Goal: Information Seeking & Learning: Understand process/instructions

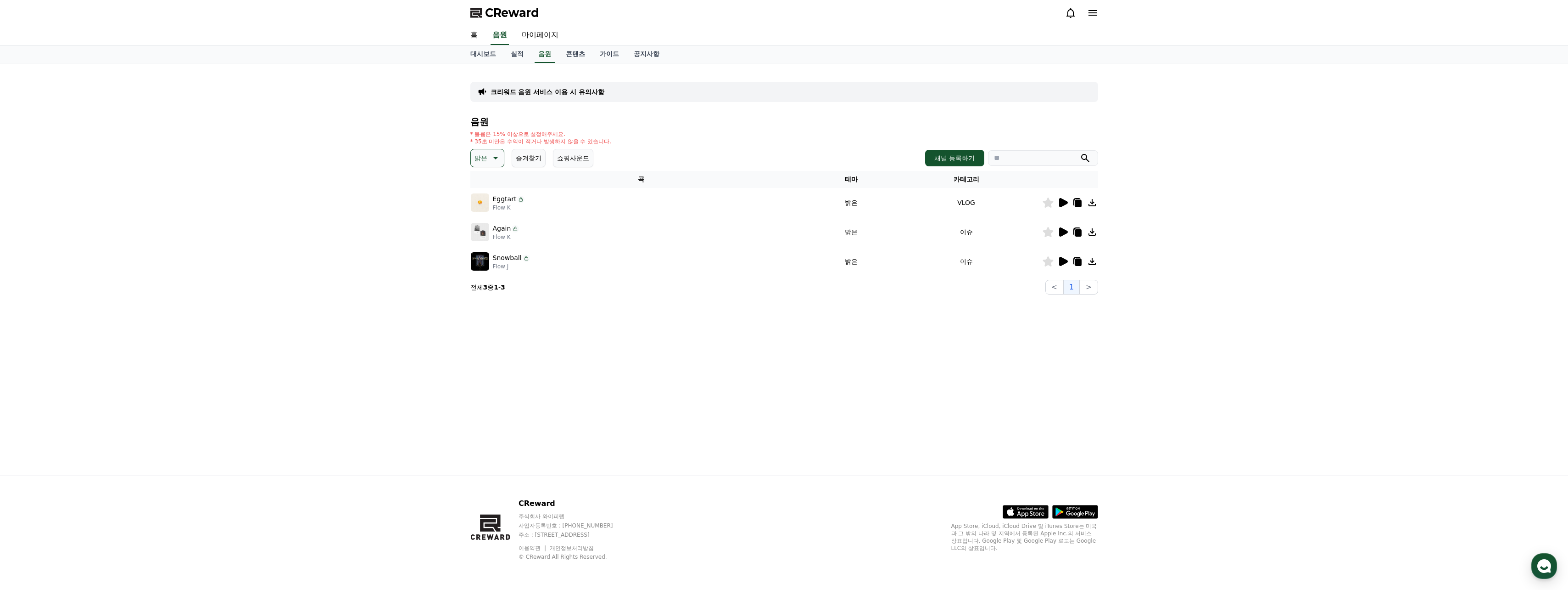
click at [1061, 205] on icon at bounding box center [1064, 202] width 9 height 10
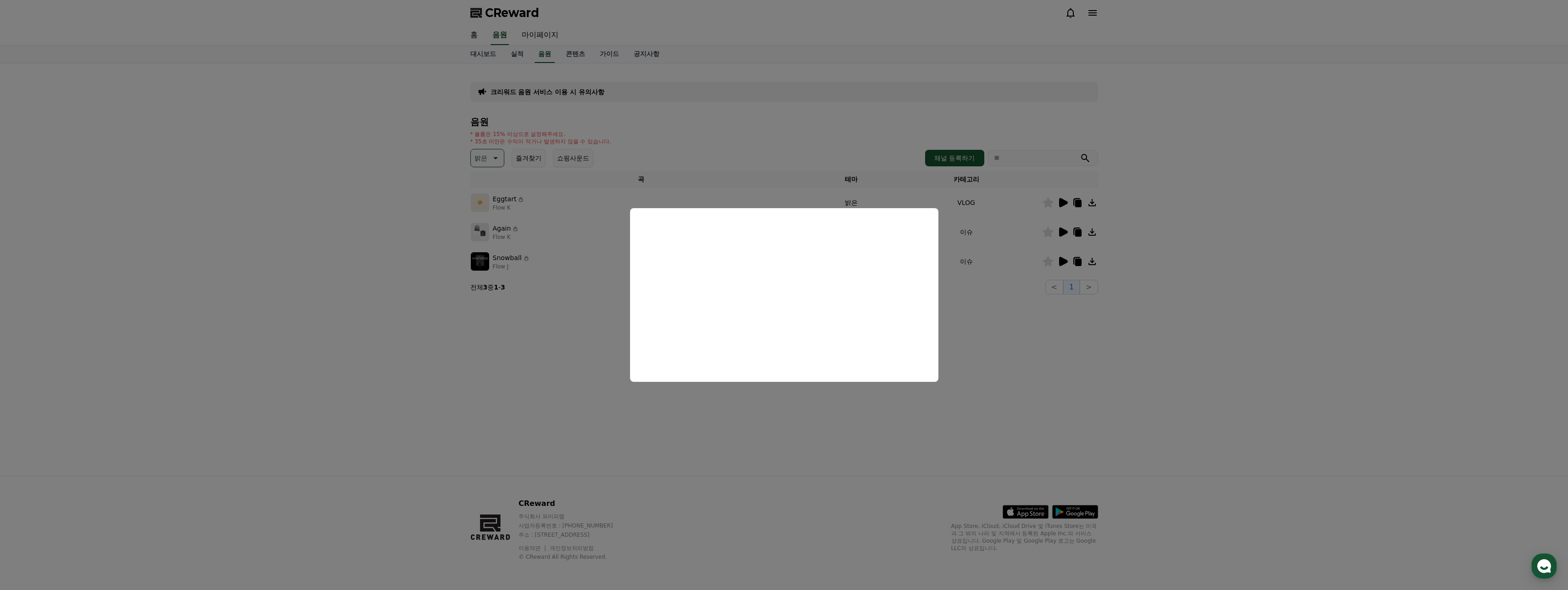
click at [822, 142] on button "close modal" at bounding box center [784, 295] width 1568 height 590
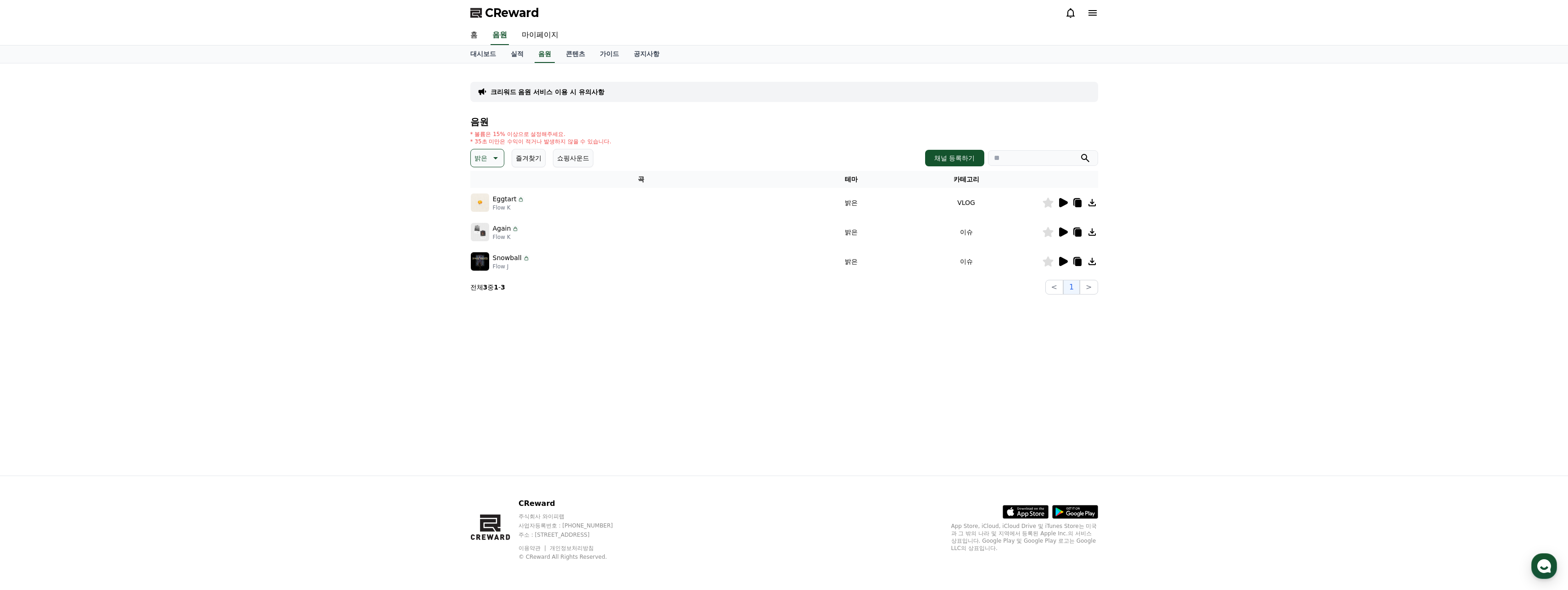
click at [1058, 232] on icon at bounding box center [1063, 232] width 11 height 11
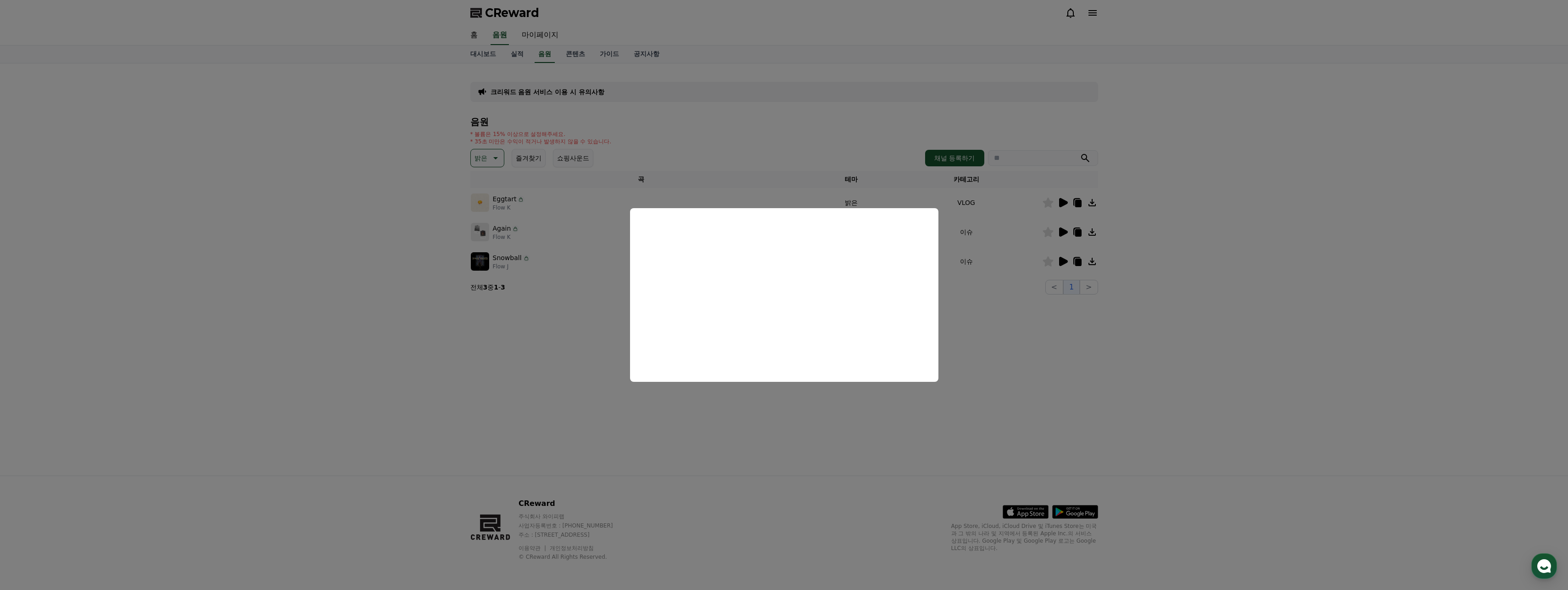
click at [607, 322] on button "close modal" at bounding box center [784, 295] width 1568 height 590
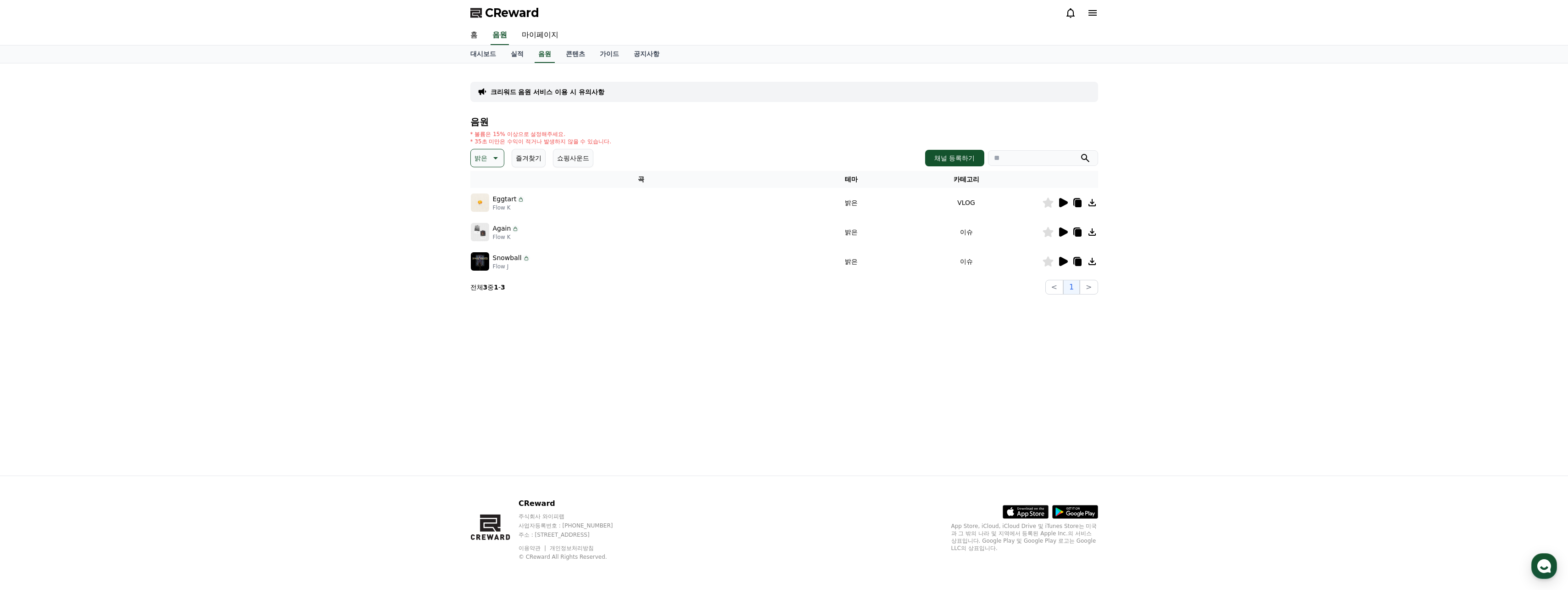
click at [501, 237] on p "Flow K" at bounding box center [506, 237] width 26 height 7
click at [504, 229] on p "Again" at bounding box center [501, 228] width 18 height 10
click at [1079, 202] on icon at bounding box center [1078, 204] width 6 height 7
drag, startPoint x: 1206, startPoint y: 198, endPoint x: 1197, endPoint y: 195, distance: 9.5
drag, startPoint x: 1197, startPoint y: 195, endPoint x: 1184, endPoint y: 191, distance: 13.6
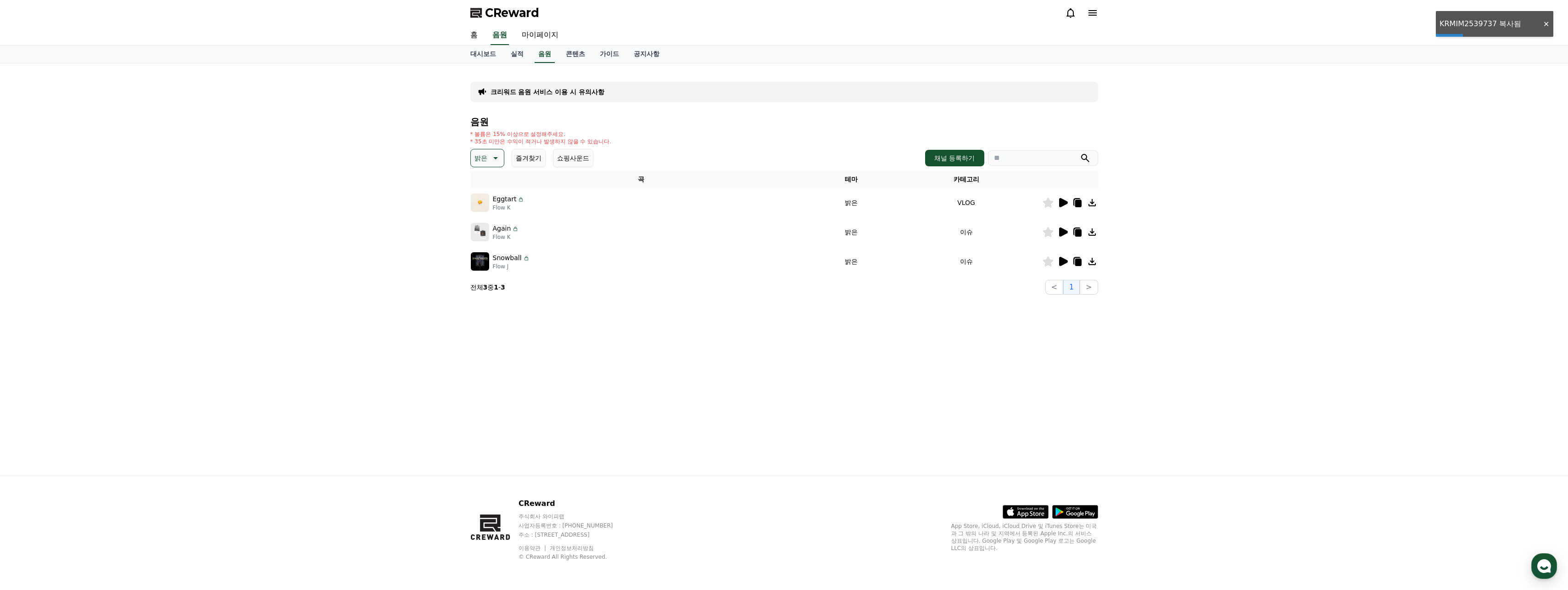
drag, startPoint x: 1184, startPoint y: 191, endPoint x: 1172, endPoint y: 189, distance: 12.2
click at [1174, 189] on div "크리워드 음원 서비스 이용 시 유의사항 음원 * 볼륨은 15% 이상으로 설정해주세요. * 35초 미만은 수익이 적거나 발생하지 않을 수 있습니…" at bounding box center [784, 269] width 1568 height 412
click at [1078, 204] on icon at bounding box center [1078, 204] width 6 height 7
click at [1078, 202] on icon at bounding box center [1078, 204] width 6 height 7
